Goal: Transaction & Acquisition: Obtain resource

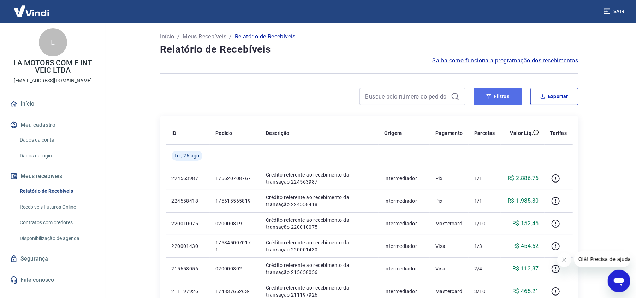
click at [484, 96] on button "Filtros" at bounding box center [498, 96] width 48 height 17
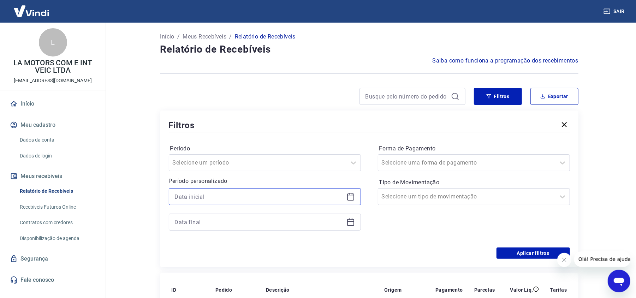
click at [267, 197] on input at bounding box center [259, 196] width 169 height 11
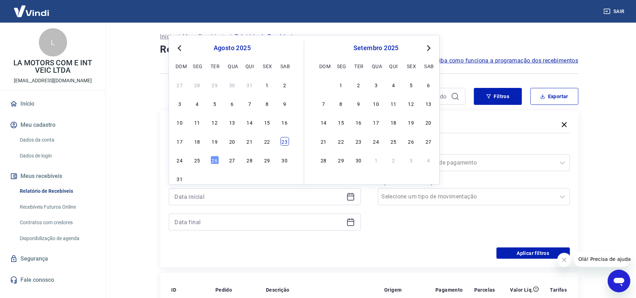
click at [284, 141] on div "23" at bounding box center [284, 141] width 8 height 8
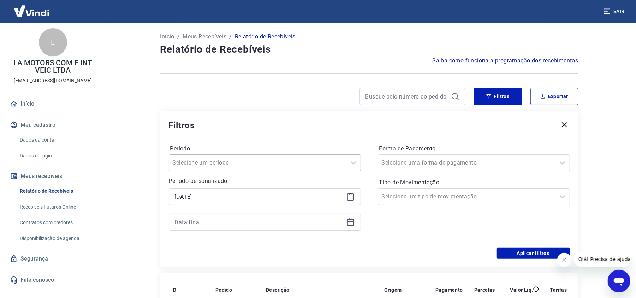
type input "[DATE]"
click at [198, 160] on input "Período" at bounding box center [208, 162] width 71 height 8
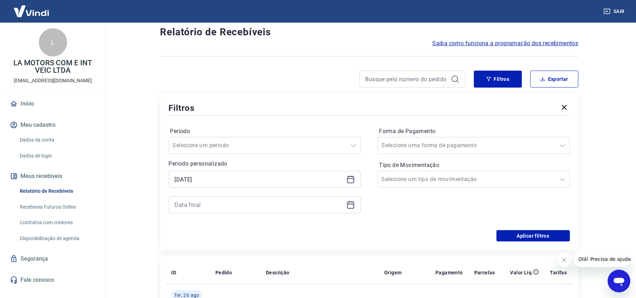
scroll to position [47, 0]
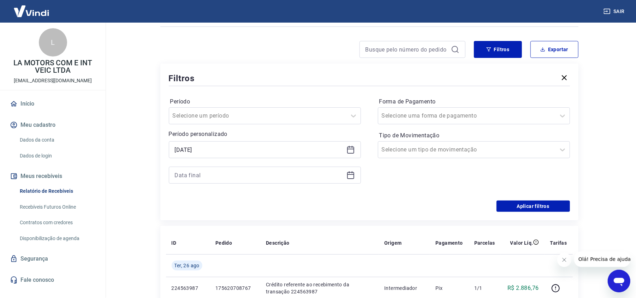
click at [221, 164] on div "Selected date: sábado, 23 de agosto de 2025 23/08/2025" at bounding box center [265, 162] width 192 height 42
click at [219, 171] on input at bounding box center [259, 175] width 169 height 11
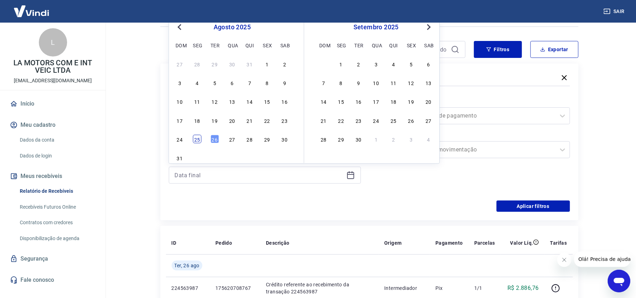
click at [198, 139] on div "25" at bounding box center [197, 139] width 8 height 8
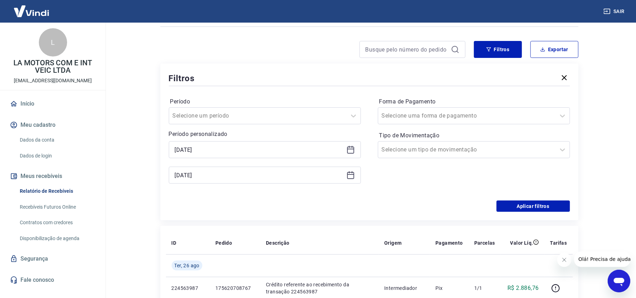
type input "[DATE]"
click at [522, 206] on button "Aplicar filtros" at bounding box center [532, 205] width 73 height 11
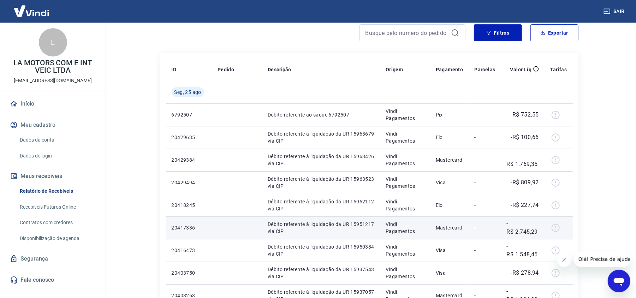
scroll to position [47, 0]
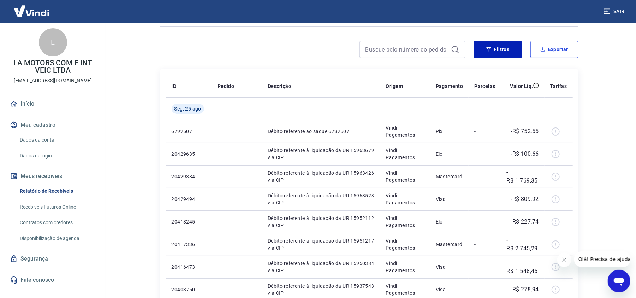
drag, startPoint x: 553, startPoint y: 51, endPoint x: 457, endPoint y: 78, distance: 99.1
click at [553, 51] on button "Exportar" at bounding box center [554, 49] width 48 height 17
type input "[DATE]"
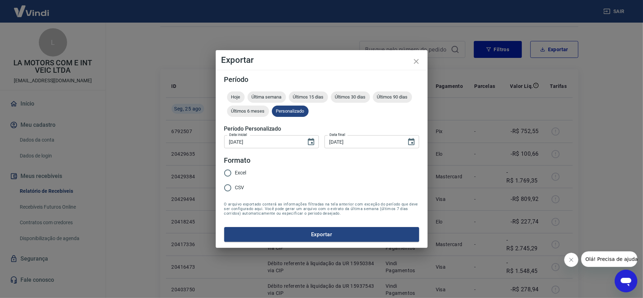
click at [236, 174] on span "Excel" at bounding box center [240, 172] width 11 height 7
click at [235, 174] on input "Excel" at bounding box center [227, 172] width 15 height 15
radio input "true"
click at [289, 233] on button "Exportar" at bounding box center [321, 234] width 195 height 15
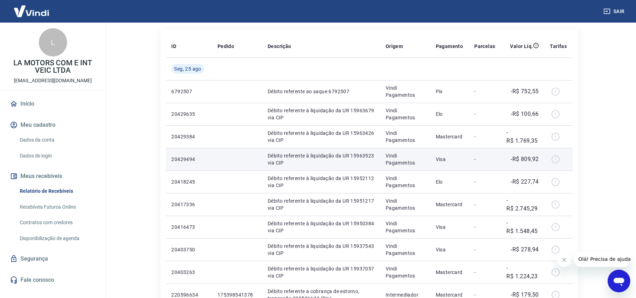
scroll to position [141, 0]
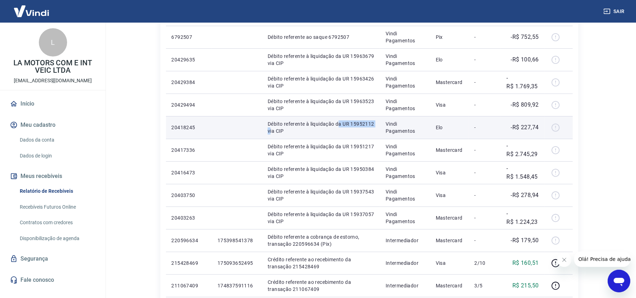
drag, startPoint x: 297, startPoint y: 125, endPoint x: 355, endPoint y: 126, distance: 57.9
click at [355, 126] on p "Débito referente à liquidação da UR 15952112 via CIP" at bounding box center [320, 127] width 107 height 14
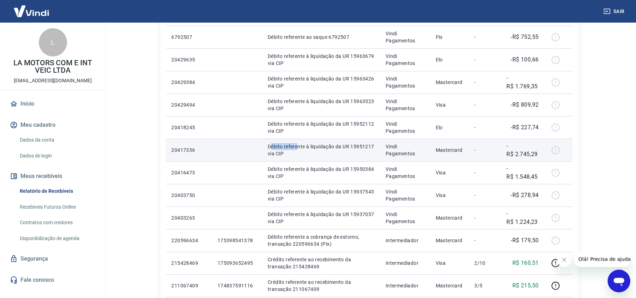
drag, startPoint x: 270, startPoint y: 147, endPoint x: 346, endPoint y: 153, distance: 75.7
click at [339, 150] on p "Débito referente à liquidação da UR 15951217 via CIP" at bounding box center [320, 150] width 107 height 14
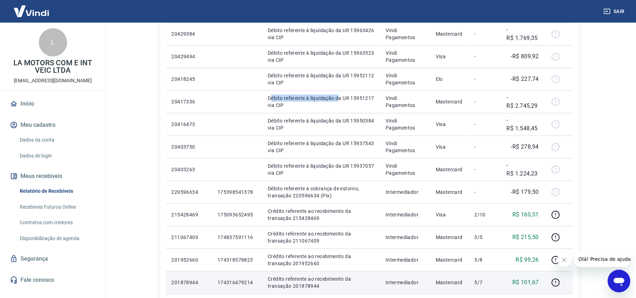
scroll to position [235, 0]
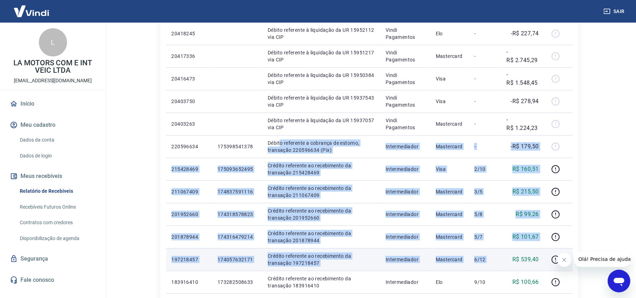
drag, startPoint x: 278, startPoint y: 143, endPoint x: 504, endPoint y: 263, distance: 255.8
click at [504, 263] on tbody "Seg, 25 ago 6792507 Débito referente ao saque 6792507 Vindi Pagamentos Pix - -R…" at bounding box center [369, 157] width 407 height 497
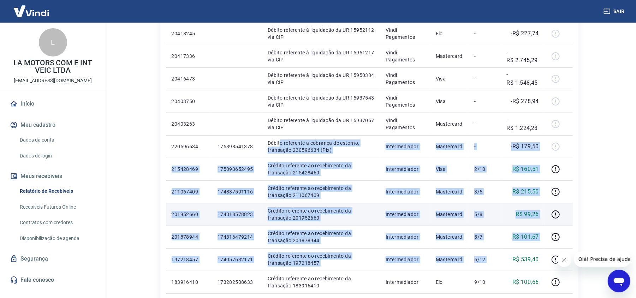
click at [299, 203] on td "Crédito referente ao recebimento da transação 201952660" at bounding box center [321, 214] width 118 height 23
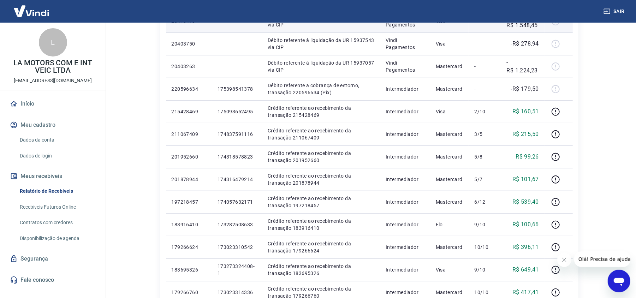
scroll to position [423, 0]
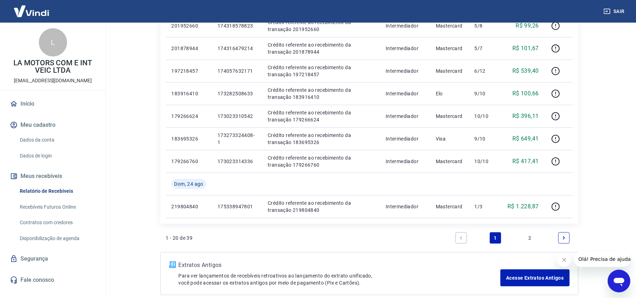
click at [526, 241] on link "2" at bounding box center [529, 237] width 11 height 11
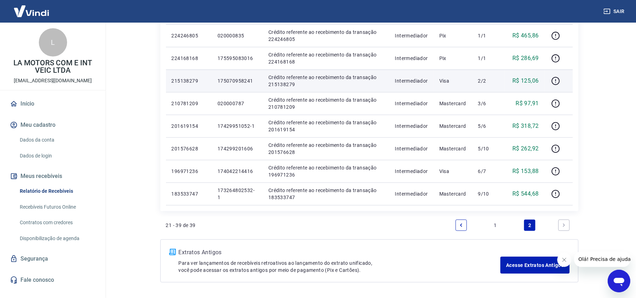
scroll to position [423, 0]
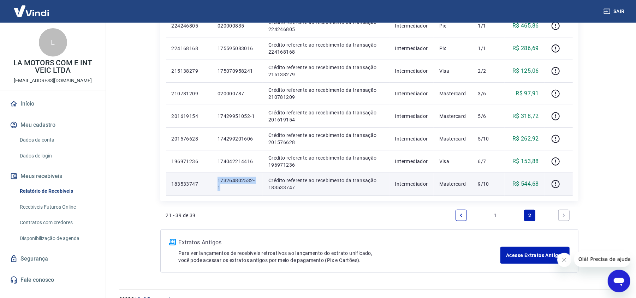
drag, startPoint x: 225, startPoint y: 190, endPoint x: 216, endPoint y: 176, distance: 16.1
click at [216, 176] on td "173264802532-1" at bounding box center [237, 184] width 51 height 23
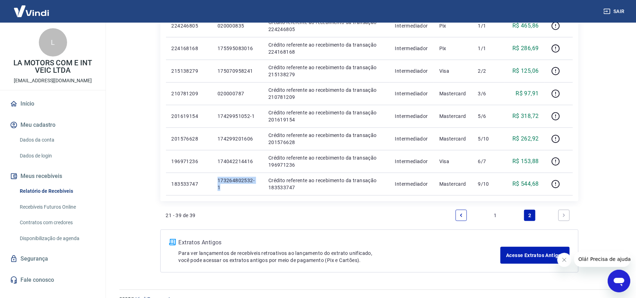
copy p "173264802532-1"
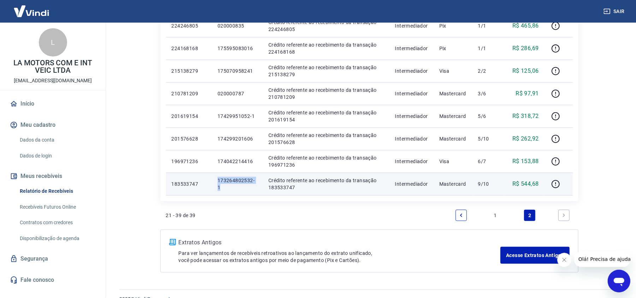
click at [230, 189] on p "173264802532-1" at bounding box center [237, 184] width 40 height 14
drag, startPoint x: 224, startPoint y: 188, endPoint x: 216, endPoint y: 181, distance: 10.8
click at [216, 181] on td "173264802532-1" at bounding box center [237, 184] width 51 height 23
copy p "173264802532-1"
click at [225, 189] on p "173264802532-1" at bounding box center [237, 184] width 40 height 14
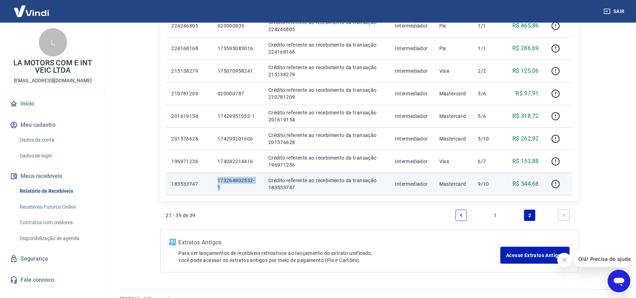
drag, startPoint x: 224, startPoint y: 189, endPoint x: 219, endPoint y: 180, distance: 10.6
click at [219, 180] on p "173264802532-1" at bounding box center [237, 184] width 40 height 14
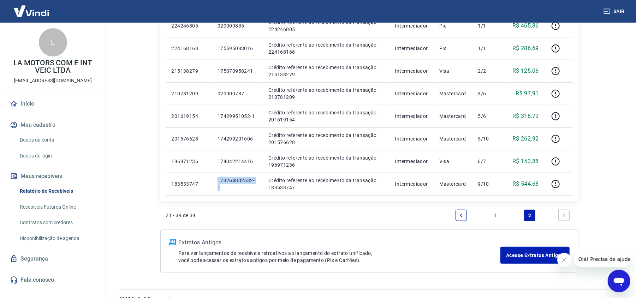
copy p "173264802532-1"
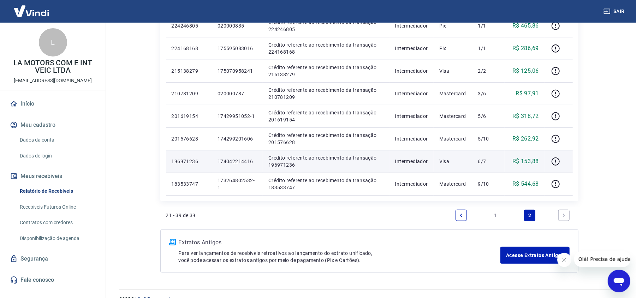
click at [243, 162] on p "174042214416" at bounding box center [237, 161] width 40 height 7
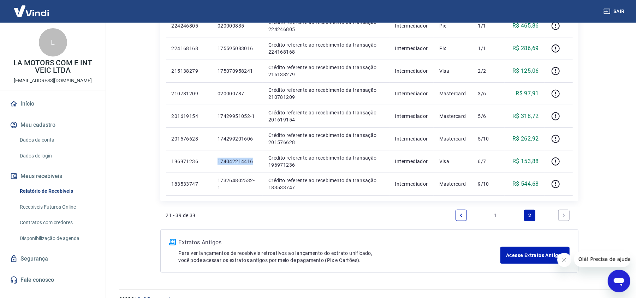
copy p "174042214416"
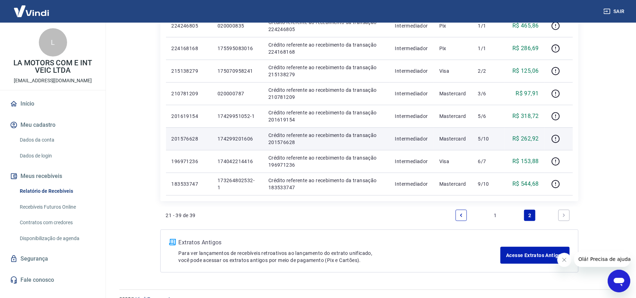
click at [235, 136] on p "174299201606" at bounding box center [237, 138] width 40 height 7
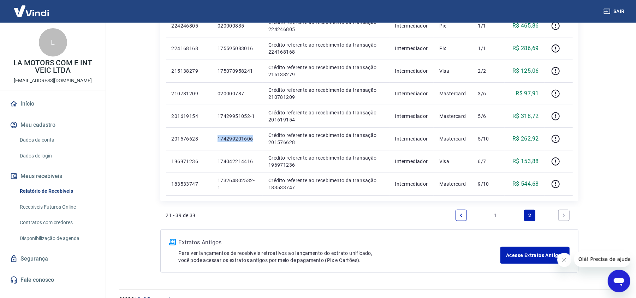
copy p "174299201606"
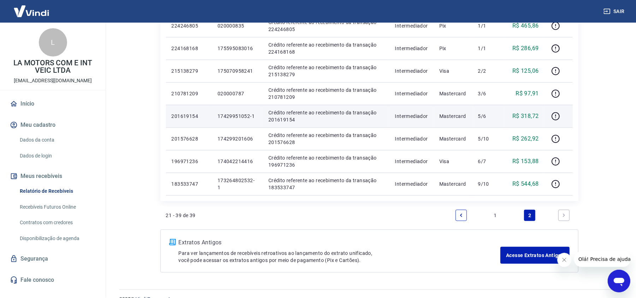
click at [243, 110] on td "17429951052-1" at bounding box center [237, 116] width 51 height 23
click at [243, 119] on p "17429951052-1" at bounding box center [237, 116] width 40 height 7
drag, startPoint x: 253, startPoint y: 115, endPoint x: 209, endPoint y: 118, distance: 43.5
click at [209, 118] on tr "201619154 17429951052-1 Crédito referente ao recebimento da transação 201619154…" at bounding box center [369, 116] width 407 height 23
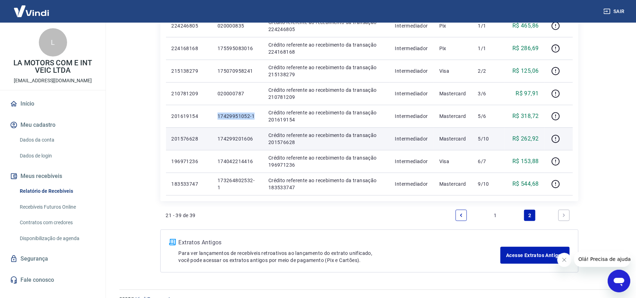
copy tr "17429951052-1"
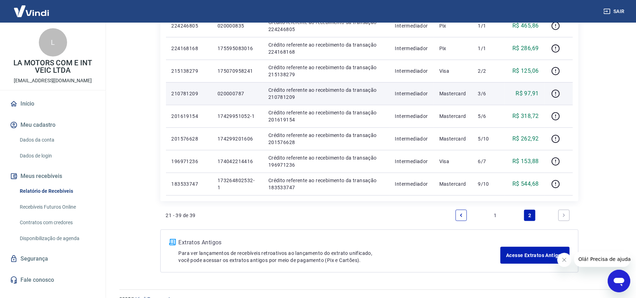
click at [232, 88] on td "020000787" at bounding box center [237, 93] width 51 height 23
click at [232, 92] on p "020000787" at bounding box center [237, 93] width 40 height 7
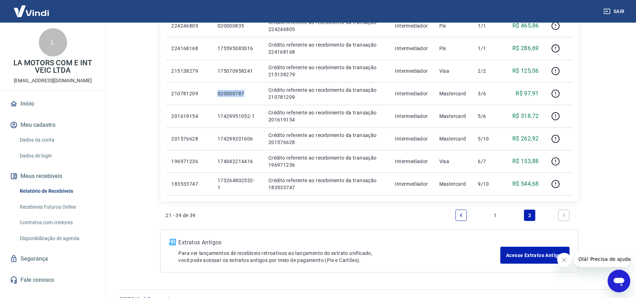
copy p "020000787"
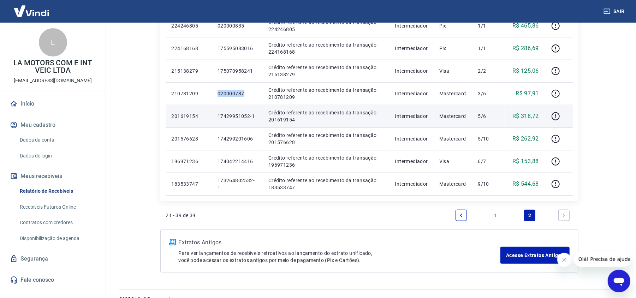
scroll to position [329, 0]
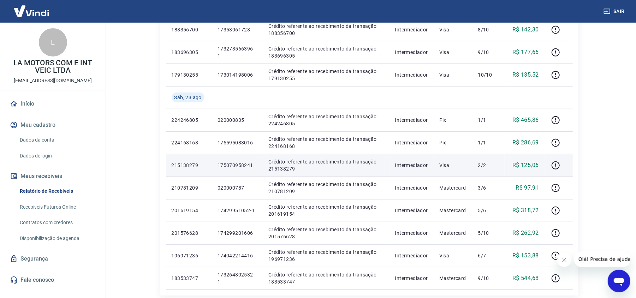
click at [242, 160] on td "175070958241" at bounding box center [237, 165] width 51 height 23
click at [240, 165] on p "175070958241" at bounding box center [237, 165] width 40 height 7
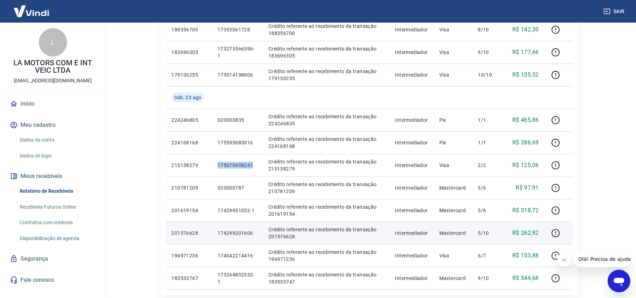
copy p "175070958241"
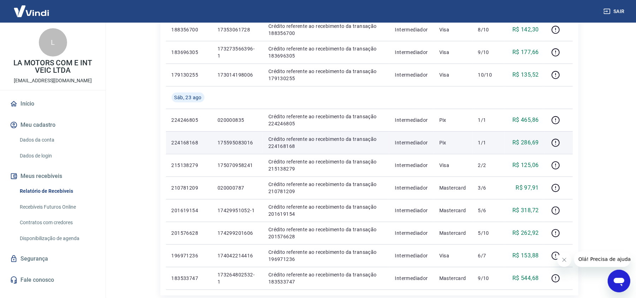
click at [232, 140] on p "175595083016" at bounding box center [237, 142] width 40 height 7
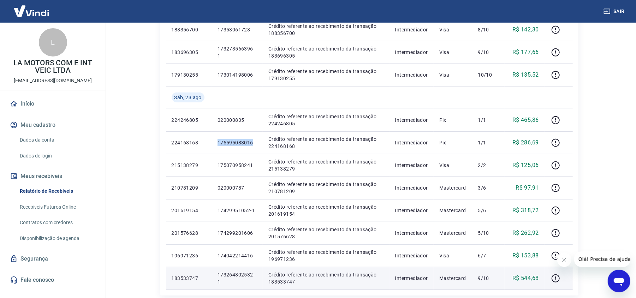
copy p "175595083016"
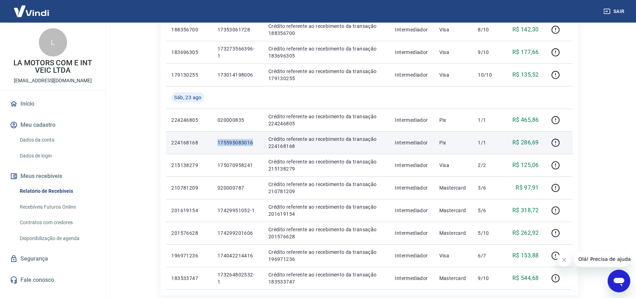
click at [228, 143] on p "175595083016" at bounding box center [237, 142] width 40 height 7
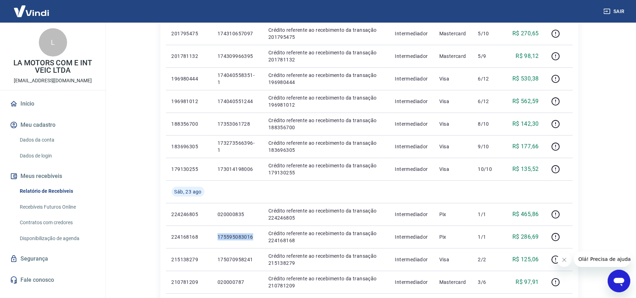
scroll to position [282, 0]
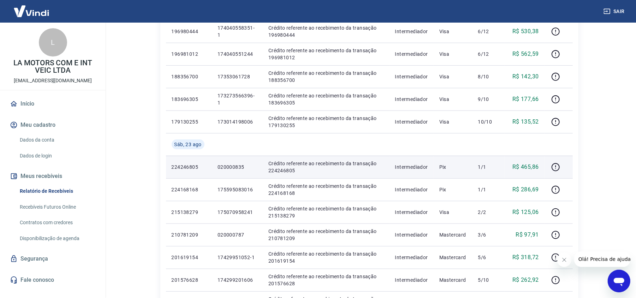
click at [229, 169] on p "020000835" at bounding box center [237, 166] width 40 height 7
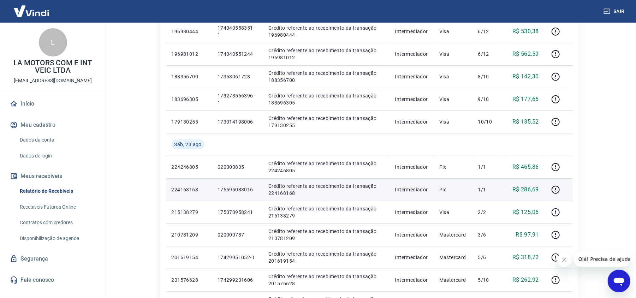
click at [247, 192] on p "175595083016" at bounding box center [237, 189] width 40 height 7
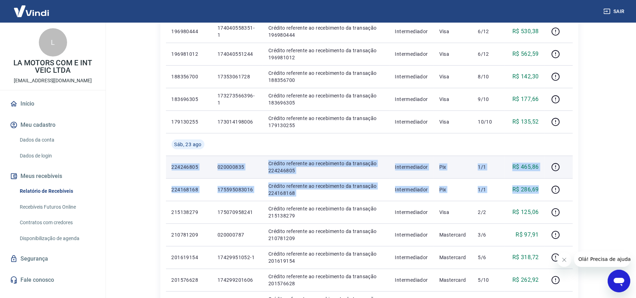
drag, startPoint x: 541, startPoint y: 191, endPoint x: 170, endPoint y: 168, distance: 371.2
click at [170, 168] on tbody "Dom, 24 ago 215347079 175086993342 Crédito referente ao recebimento da transaçã…" at bounding box center [369, 99] width 407 height 474
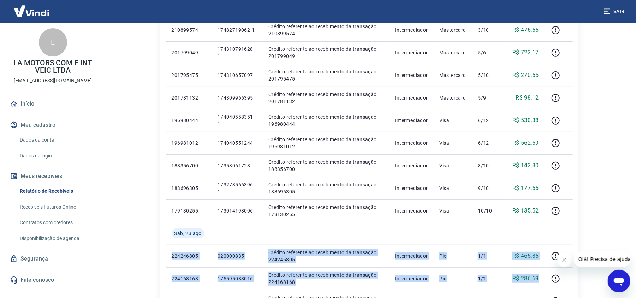
scroll to position [188, 0]
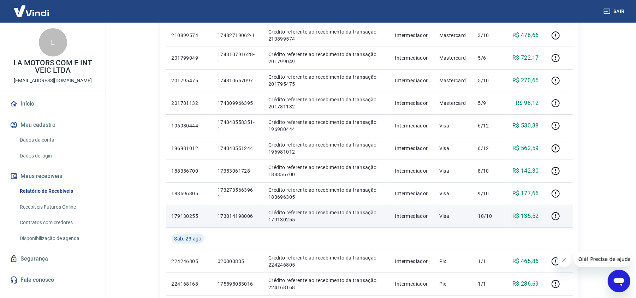
click at [237, 215] on p "173014198006" at bounding box center [237, 215] width 40 height 7
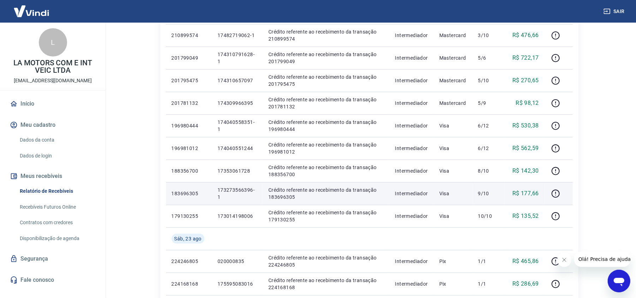
click at [243, 188] on p "173273566396-1" at bounding box center [237, 193] width 40 height 14
drag, startPoint x: 224, startPoint y: 198, endPoint x: 218, endPoint y: 186, distance: 13.4
click at [218, 186] on p "173273566396-1" at bounding box center [237, 193] width 40 height 14
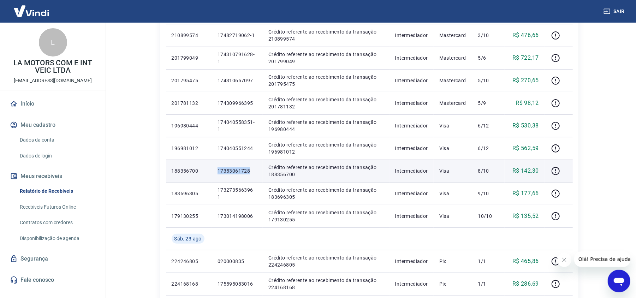
drag, startPoint x: 249, startPoint y: 168, endPoint x: 218, endPoint y: 176, distance: 31.8
click at [208, 173] on tr "188356700 17353061728 Crédito referente ao recebimento da transação 188356700 I…" at bounding box center [369, 171] width 407 height 23
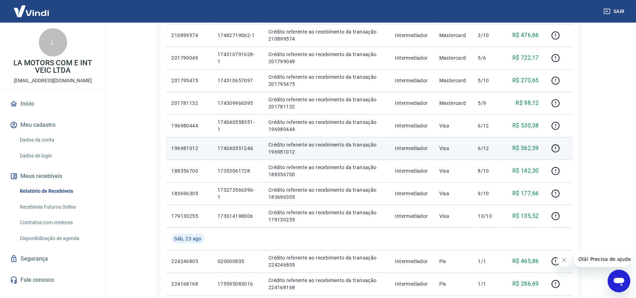
click at [241, 153] on td "174040551244" at bounding box center [237, 148] width 51 height 23
click at [241, 148] on p "174040551244" at bounding box center [237, 148] width 40 height 7
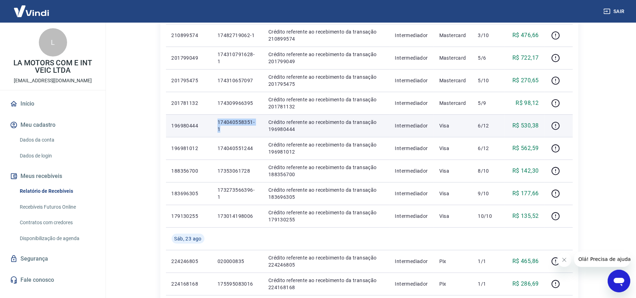
drag, startPoint x: 221, startPoint y: 128, endPoint x: 216, endPoint y: 122, distance: 7.6
click at [216, 122] on td "174040558351-1" at bounding box center [237, 125] width 51 height 23
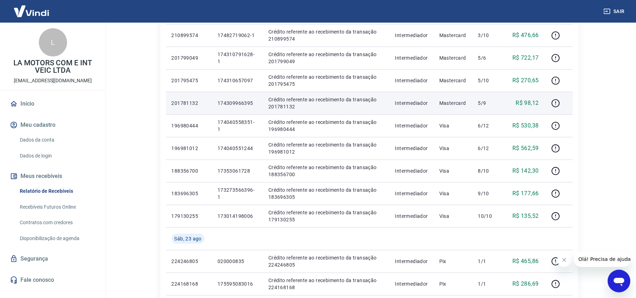
click at [236, 104] on p "174309966395" at bounding box center [237, 103] width 40 height 7
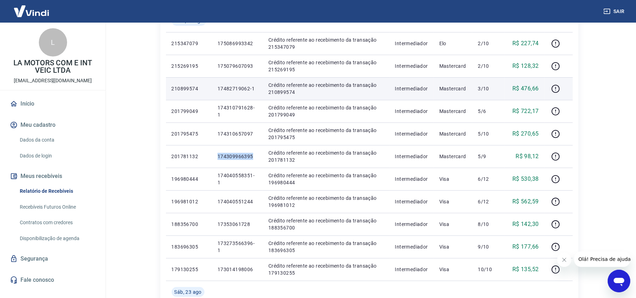
scroll to position [94, 0]
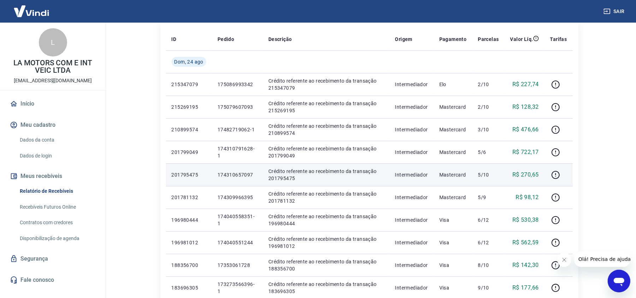
click at [235, 176] on p "174310657097" at bounding box center [237, 174] width 40 height 7
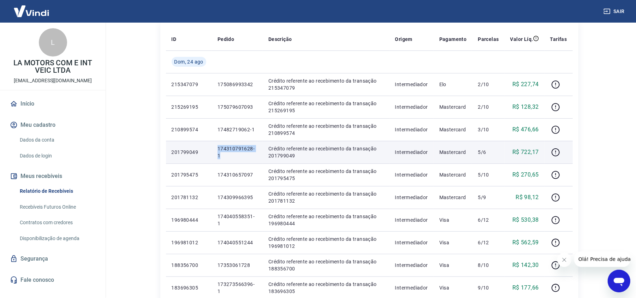
drag, startPoint x: 226, startPoint y: 155, endPoint x: 215, endPoint y: 147, distance: 13.4
click at [215, 147] on td "174310791628-1" at bounding box center [237, 152] width 51 height 23
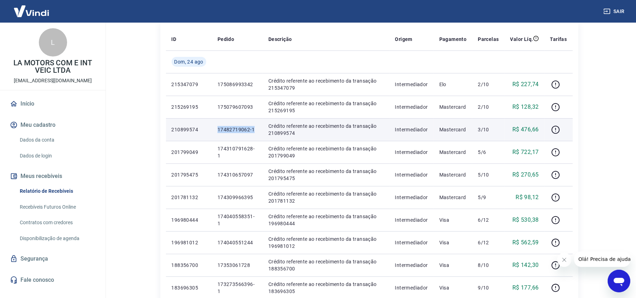
drag, startPoint x: 256, startPoint y: 129, endPoint x: 217, endPoint y: 131, distance: 39.2
click at [217, 131] on td "17482719062-1" at bounding box center [237, 129] width 51 height 23
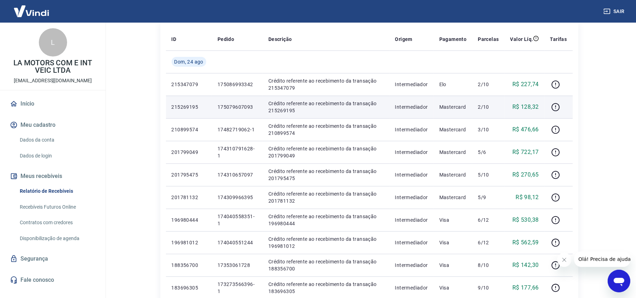
click at [240, 109] on p "175079607093" at bounding box center [237, 106] width 40 height 7
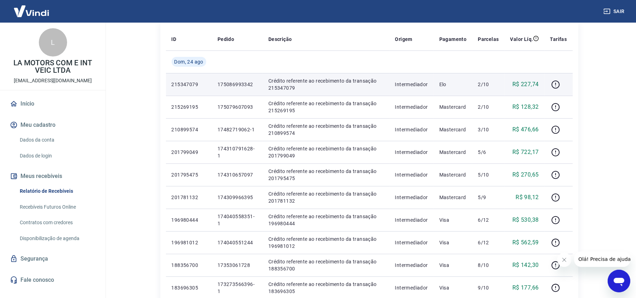
click at [246, 82] on p "175086993342" at bounding box center [237, 84] width 40 height 7
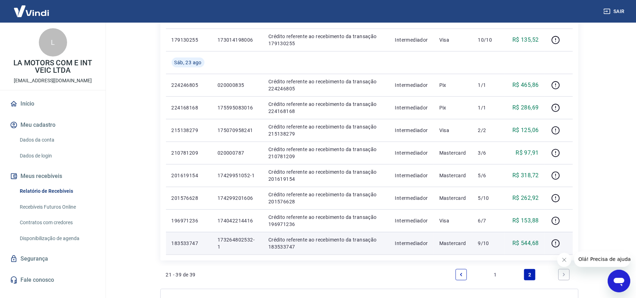
scroll to position [438, 0]
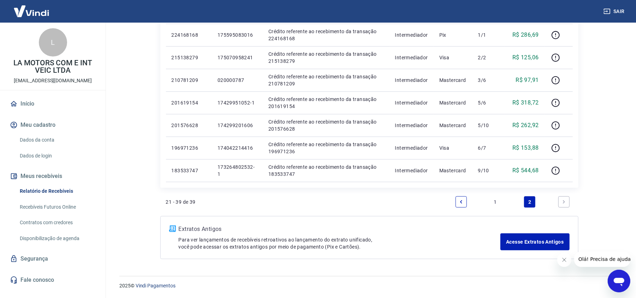
click at [494, 200] on link "1" at bounding box center [494, 201] width 11 height 11
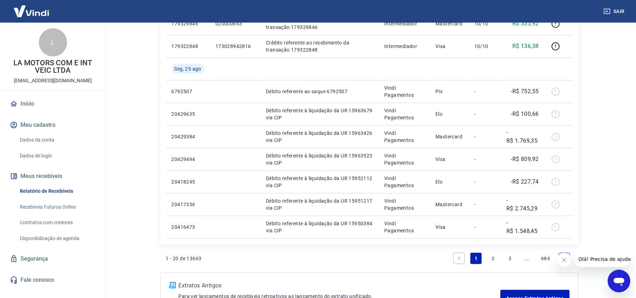
scroll to position [272, 0]
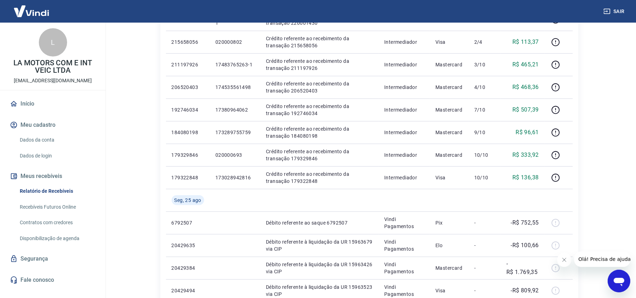
click at [51, 192] on link "Relatório de Recebíveis" at bounding box center [57, 191] width 80 height 14
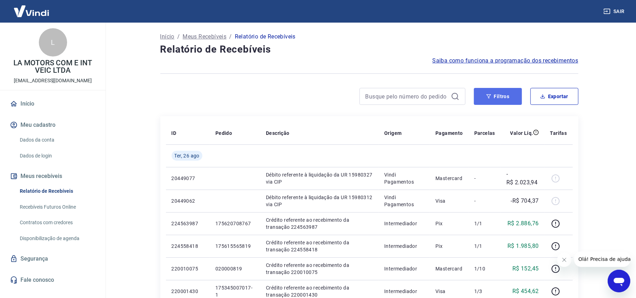
click at [499, 94] on button "Filtros" at bounding box center [498, 96] width 48 height 17
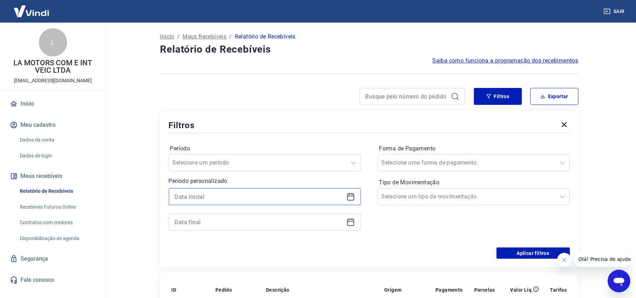
click at [237, 198] on input at bounding box center [259, 196] width 169 height 11
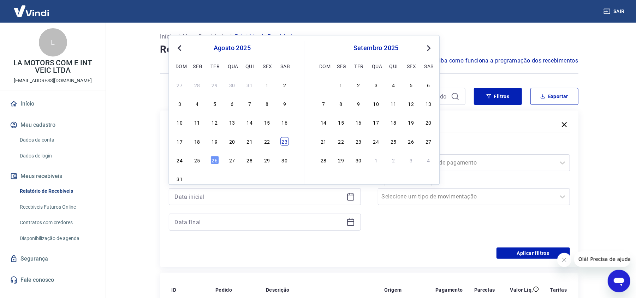
click at [283, 142] on div "23" at bounding box center [284, 141] width 8 height 8
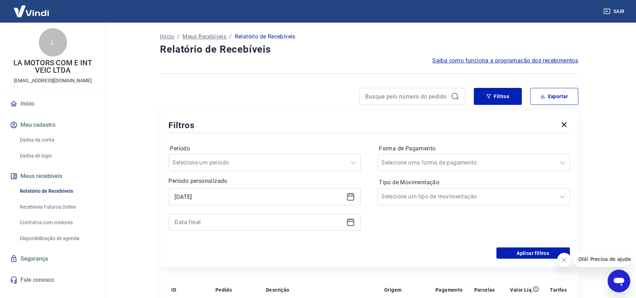
type input "[DATE]"
click at [221, 227] on div at bounding box center [265, 221] width 192 height 17
click at [197, 219] on input at bounding box center [259, 222] width 169 height 11
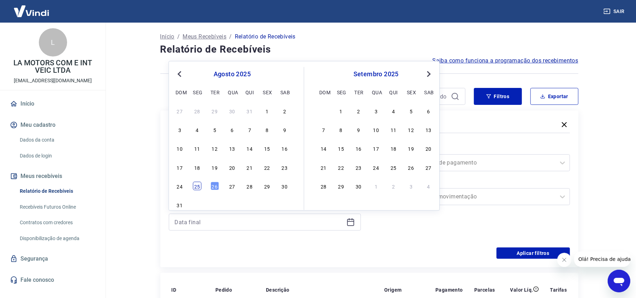
click at [195, 186] on div "25" at bounding box center [197, 186] width 8 height 8
type input "[DATE]"
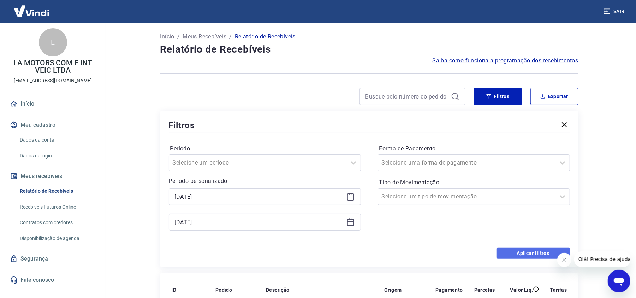
click at [519, 257] on button "Aplicar filtros" at bounding box center [532, 252] width 73 height 11
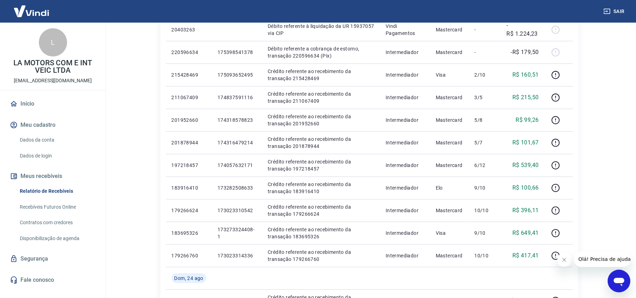
scroll to position [423, 0]
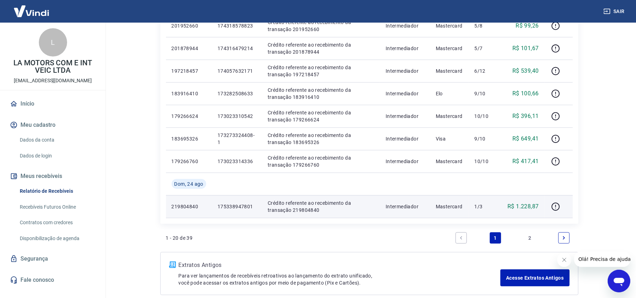
click at [241, 208] on p "175338947801" at bounding box center [236, 206] width 39 height 7
copy p "175338947801"
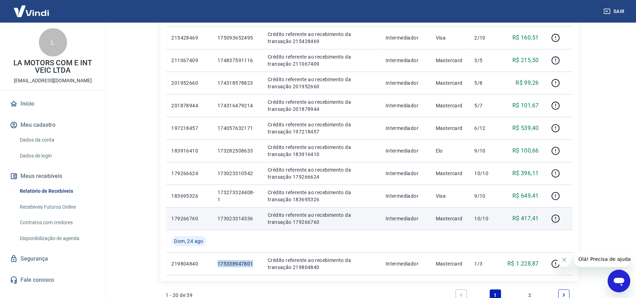
scroll to position [366, 0]
click at [236, 217] on p "173023314336" at bounding box center [236, 218] width 39 height 7
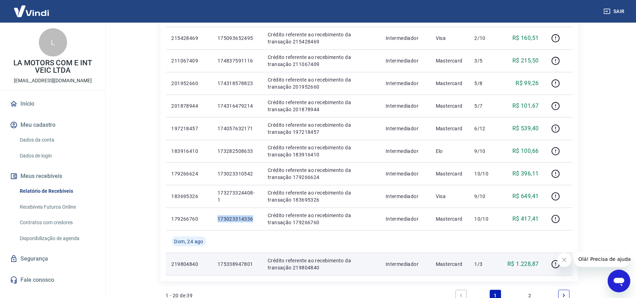
copy p "173023314336"
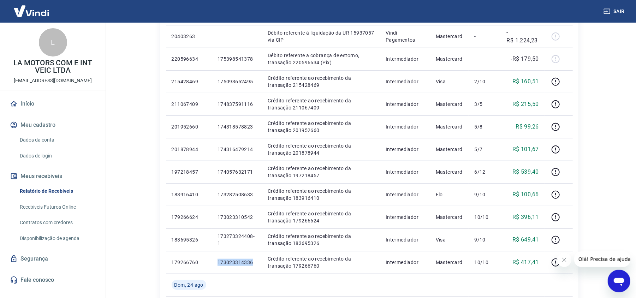
scroll to position [423, 0]
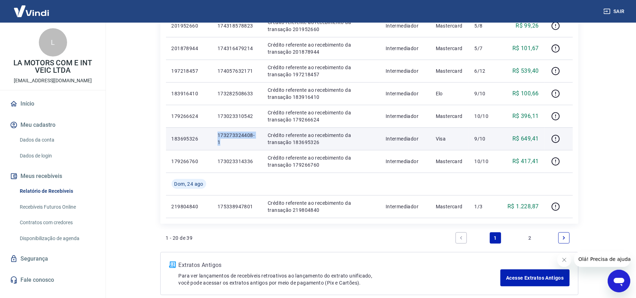
drag, startPoint x: 225, startPoint y: 143, endPoint x: 217, endPoint y: 134, distance: 11.8
click at [217, 134] on p "173273324408-1" at bounding box center [236, 139] width 39 height 14
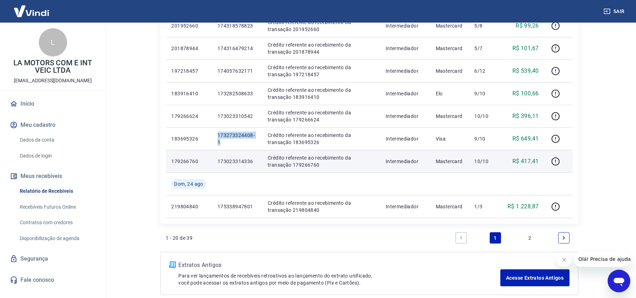
copy p "173273324408-1"
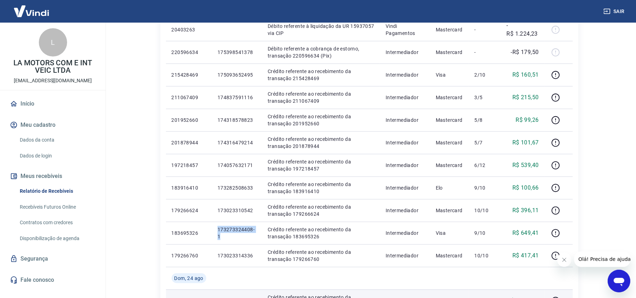
scroll to position [376, 0]
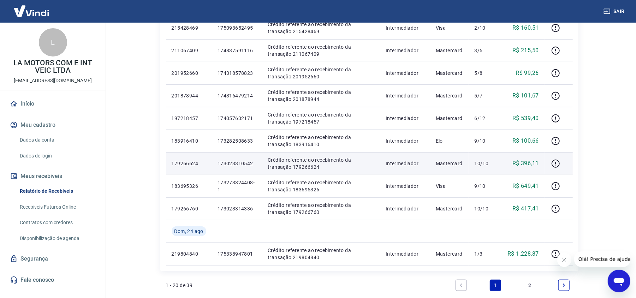
click at [236, 164] on p "173023310542" at bounding box center [236, 163] width 39 height 7
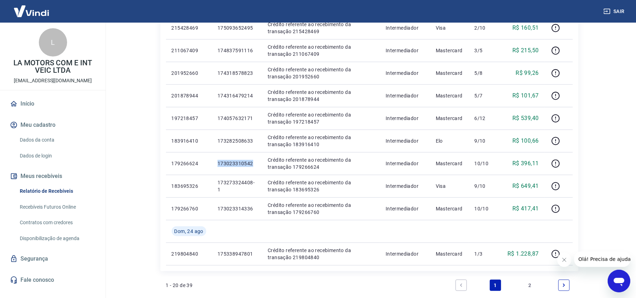
copy p "173023310542"
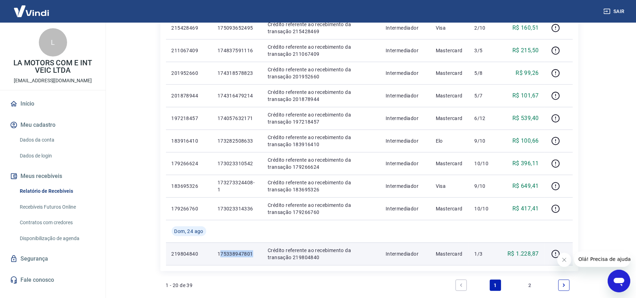
drag, startPoint x: 255, startPoint y: 255, endPoint x: 221, endPoint y: 255, distance: 34.2
click at [221, 255] on p "175338947801" at bounding box center [236, 253] width 39 height 7
click at [217, 255] on p "175338947801" at bounding box center [236, 253] width 39 height 7
click at [219, 255] on p "175338947801" at bounding box center [236, 253] width 39 height 7
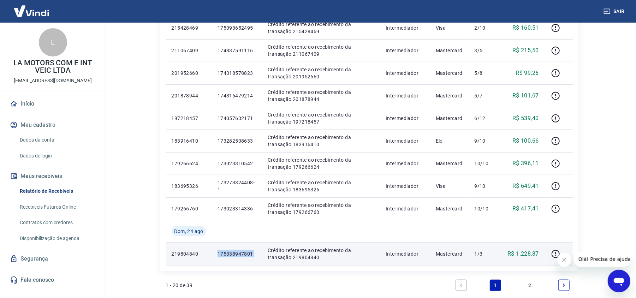
click at [219, 255] on p "175338947801" at bounding box center [236, 253] width 39 height 7
copy p "175338947801"
drag, startPoint x: 516, startPoint y: 252, endPoint x: 538, endPoint y: 252, distance: 22.9
click at [538, 252] on p "R$ 1.228,87" at bounding box center [522, 253] width 31 height 8
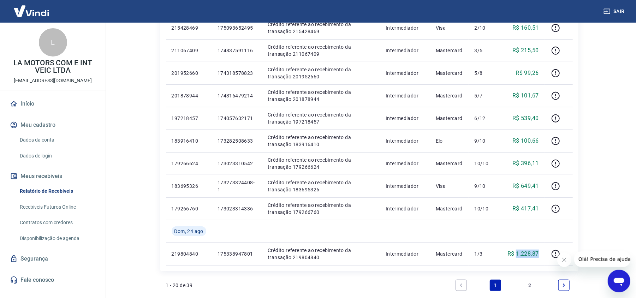
copy p "1.228,87"
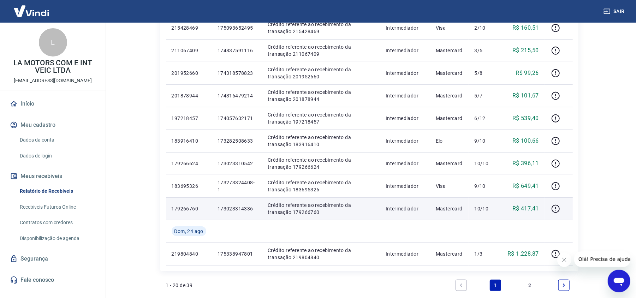
click at [236, 210] on p "173023314336" at bounding box center [236, 208] width 39 height 7
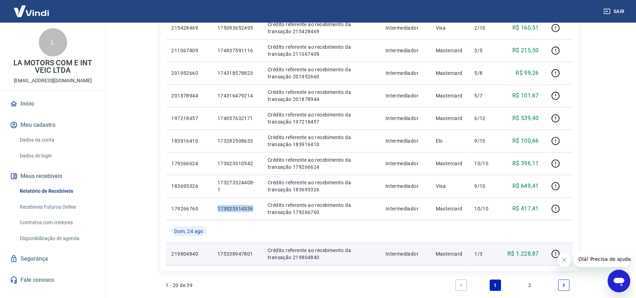
copy p "173023314336"
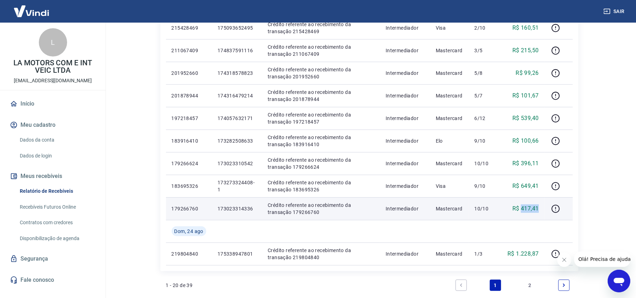
drag, startPoint x: 524, startPoint y: 208, endPoint x: 538, endPoint y: 207, distance: 14.2
click at [538, 207] on p "R$ 417,41" at bounding box center [525, 208] width 26 height 8
copy p "417,41"
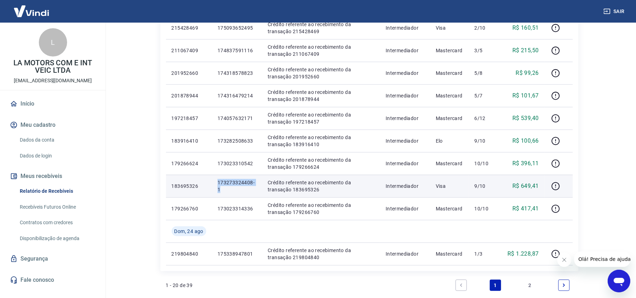
drag, startPoint x: 219, startPoint y: 188, endPoint x: 216, endPoint y: 179, distance: 9.7
click at [216, 179] on td "173273324408-1" at bounding box center [237, 186] width 50 height 23
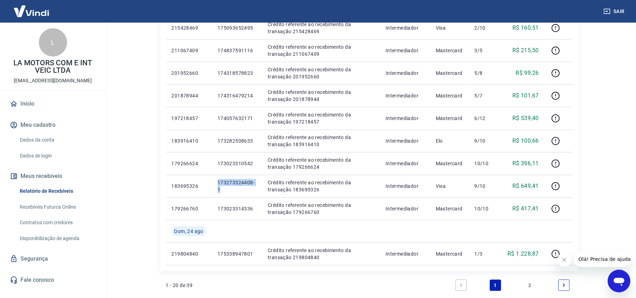
copy p "173273324408-1"
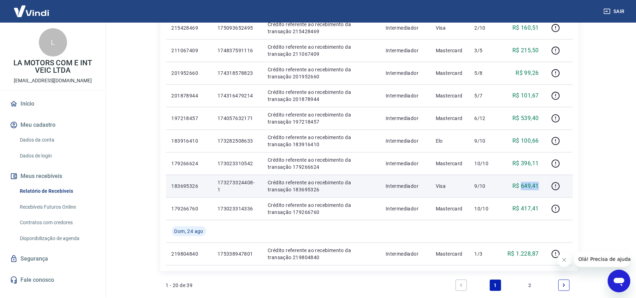
drag, startPoint x: 522, startPoint y: 184, endPoint x: 540, endPoint y: 184, distance: 17.3
click at [540, 184] on td "R$ 649,41" at bounding box center [522, 186] width 43 height 23
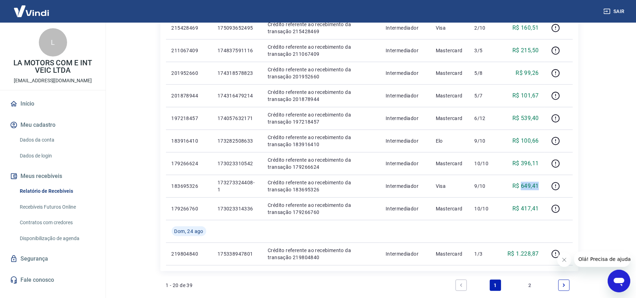
copy p "649,41"
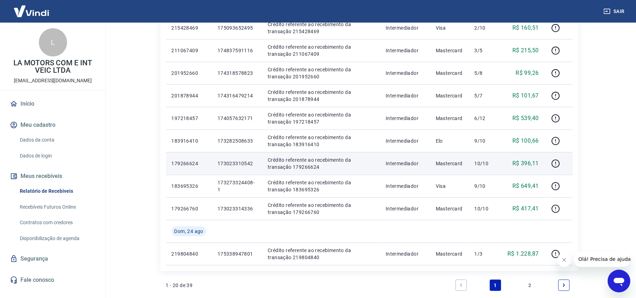
click at [241, 165] on p "173023310542" at bounding box center [236, 163] width 39 height 7
drag, startPoint x: 520, startPoint y: 162, endPoint x: 538, endPoint y: 161, distance: 18.4
click at [538, 161] on p "R$ 396,11" at bounding box center [525, 163] width 26 height 8
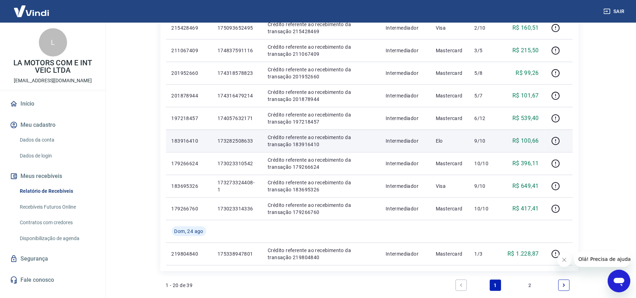
click at [231, 141] on p "173282508633" at bounding box center [236, 140] width 39 height 7
drag, startPoint x: 530, startPoint y: 140, endPoint x: 541, endPoint y: 140, distance: 11.3
click at [541, 140] on td "R$ 100,66" at bounding box center [522, 141] width 43 height 23
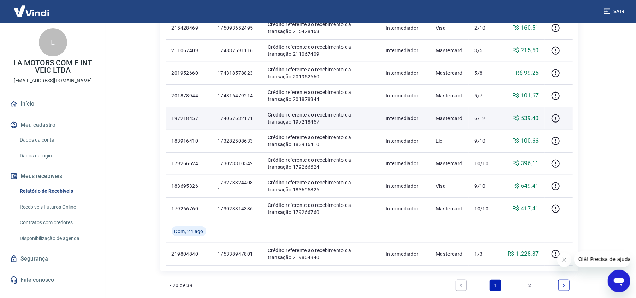
click at [234, 115] on p "174057632171" at bounding box center [236, 118] width 39 height 7
drag, startPoint x: 521, startPoint y: 116, endPoint x: 540, endPoint y: 116, distance: 18.7
click at [540, 116] on td "R$ 539,40" at bounding box center [522, 118] width 43 height 23
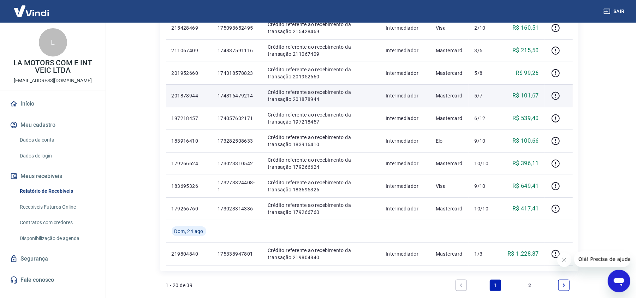
click at [237, 94] on p "174316479214" at bounding box center [236, 95] width 39 height 7
drag, startPoint x: 523, startPoint y: 95, endPoint x: 538, endPoint y: 95, distance: 15.5
click at [538, 95] on p "R$ 101,67" at bounding box center [525, 95] width 26 height 8
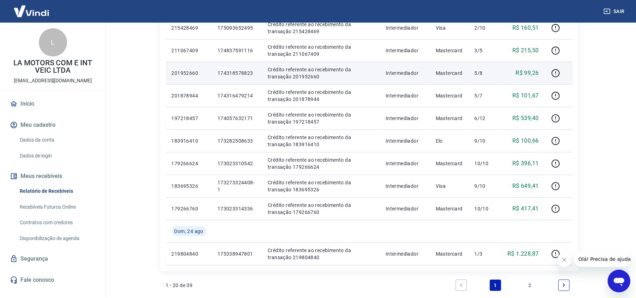
click at [233, 73] on p "174318578823" at bounding box center [236, 73] width 39 height 7
click at [526, 73] on p "R$ 99,26" at bounding box center [526, 73] width 23 height 8
drag, startPoint x: 525, startPoint y: 73, endPoint x: 540, endPoint y: 72, distance: 14.5
click at [540, 72] on td "R$ 99,26" at bounding box center [522, 73] width 43 height 23
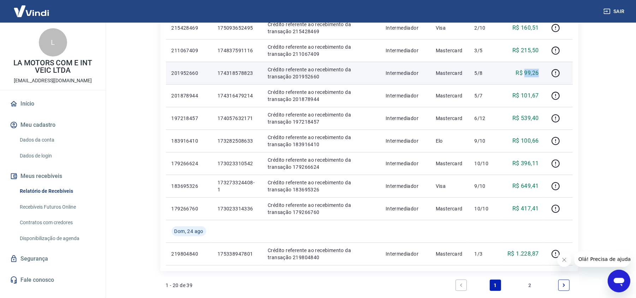
click at [534, 75] on p "R$ 99,26" at bounding box center [526, 73] width 23 height 8
drag, startPoint x: 524, startPoint y: 73, endPoint x: 538, endPoint y: 73, distance: 13.4
click at [538, 73] on p "R$ 99,26" at bounding box center [526, 73] width 23 height 8
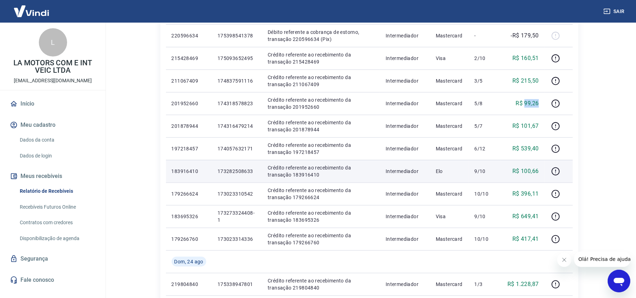
scroll to position [329, 0]
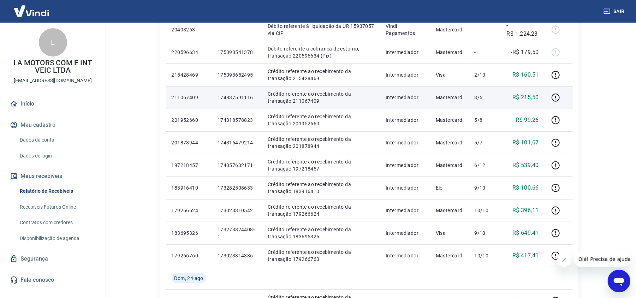
click at [245, 99] on p "174837591116" at bounding box center [236, 97] width 39 height 7
drag, startPoint x: 520, startPoint y: 98, endPoint x: 540, endPoint y: 98, distance: 19.4
click at [540, 98] on td "R$ 215,50" at bounding box center [522, 97] width 43 height 23
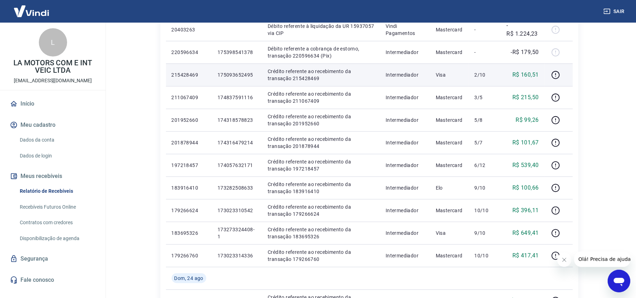
click at [248, 73] on p "175093652495" at bounding box center [236, 74] width 39 height 7
drag, startPoint x: 523, startPoint y: 76, endPoint x: 538, endPoint y: 73, distance: 15.7
click at [538, 73] on p "R$ 160,51" at bounding box center [525, 75] width 26 height 8
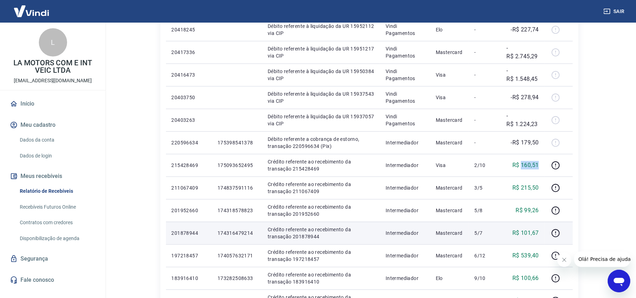
scroll to position [235, 0]
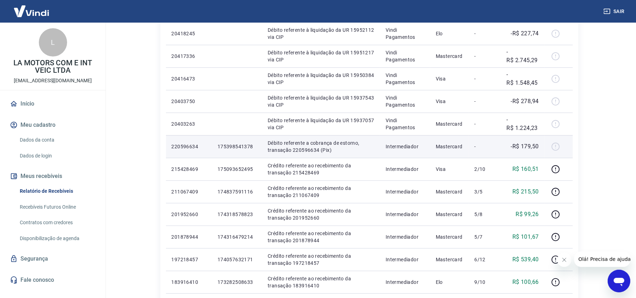
click at [239, 146] on p "175398541378" at bounding box center [236, 146] width 39 height 7
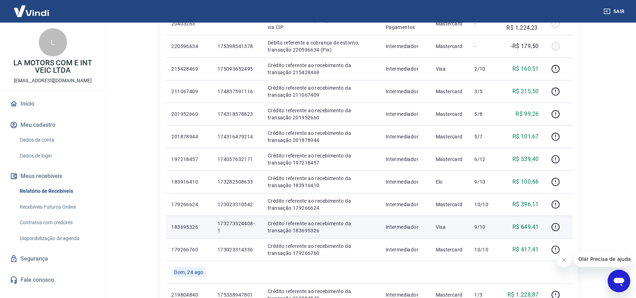
scroll to position [460, 0]
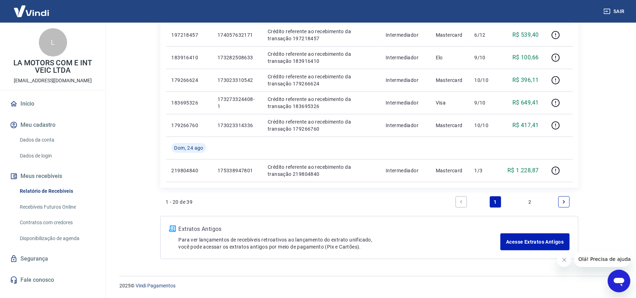
click at [534, 202] on link "2" at bounding box center [529, 201] width 11 height 11
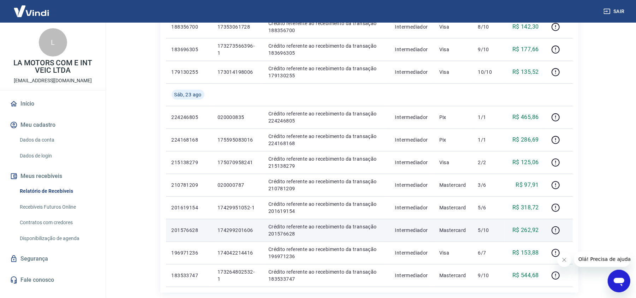
scroll to position [438, 0]
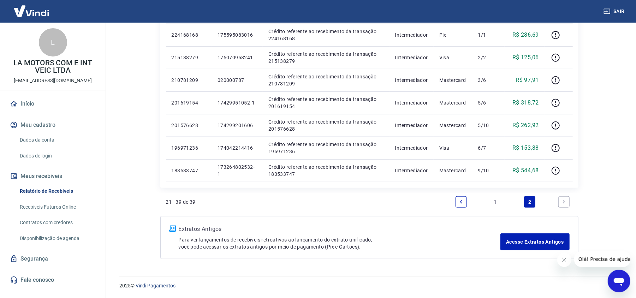
click at [495, 197] on link "1" at bounding box center [494, 201] width 11 height 11
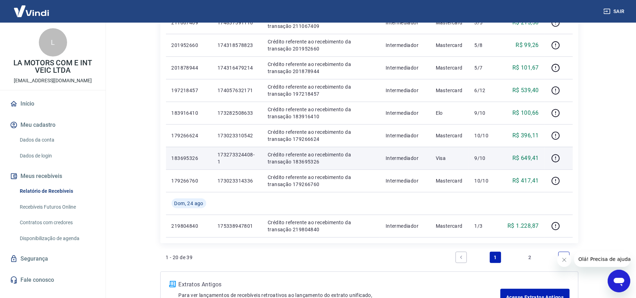
scroll to position [460, 0]
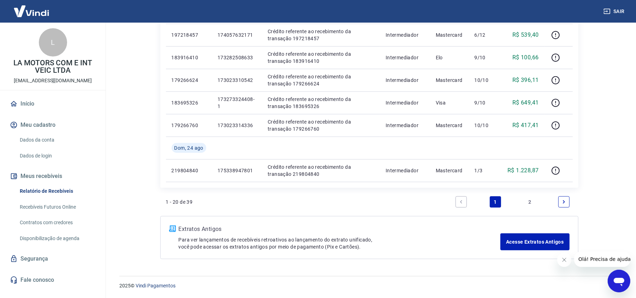
click at [525, 205] on link "2" at bounding box center [529, 201] width 11 height 11
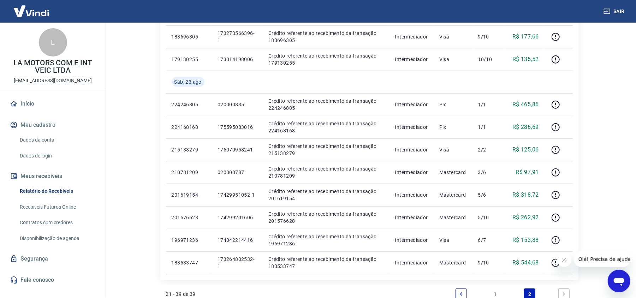
scroll to position [438, 0]
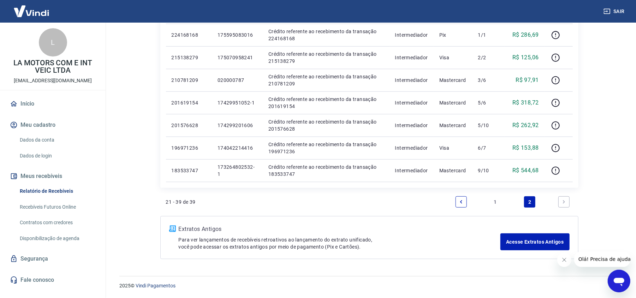
click at [493, 202] on link "1" at bounding box center [494, 201] width 11 height 11
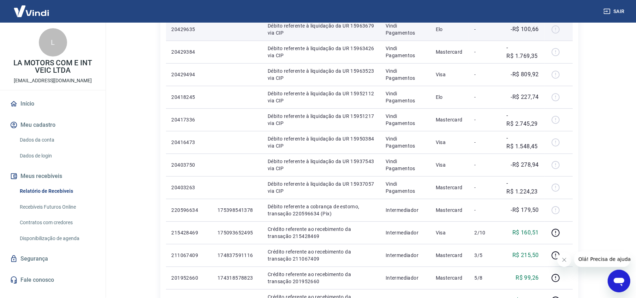
scroll to position [188, 0]
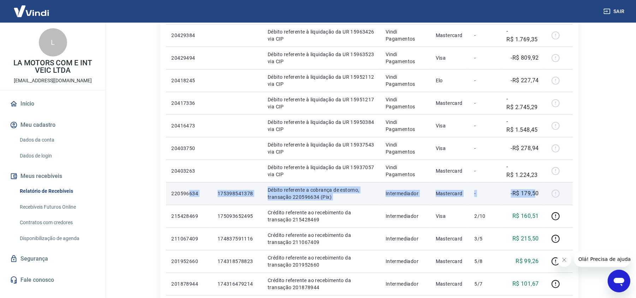
drag, startPoint x: 535, startPoint y: 192, endPoint x: 189, endPoint y: 191, distance: 345.8
click at [189, 191] on tr "220596634 175398541378 Débito referente a cobrança de estorno, transação 220596…" at bounding box center [369, 193] width 407 height 23
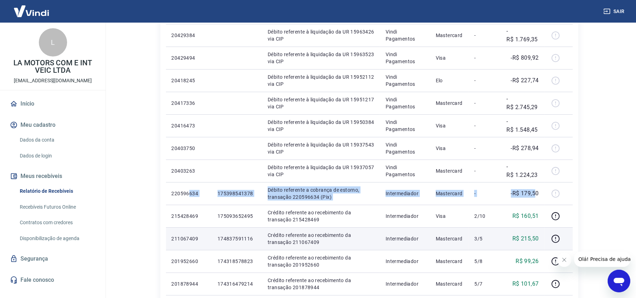
scroll to position [235, 0]
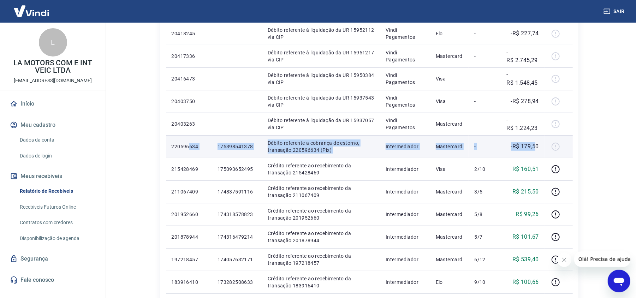
click at [231, 147] on p "175398541378" at bounding box center [236, 146] width 39 height 7
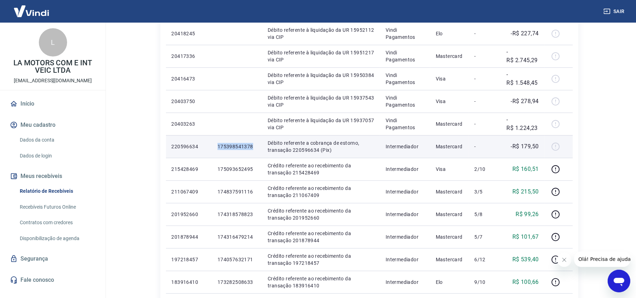
click at [231, 147] on p "175398541378" at bounding box center [236, 146] width 39 height 7
